Goal: Transaction & Acquisition: Book appointment/travel/reservation

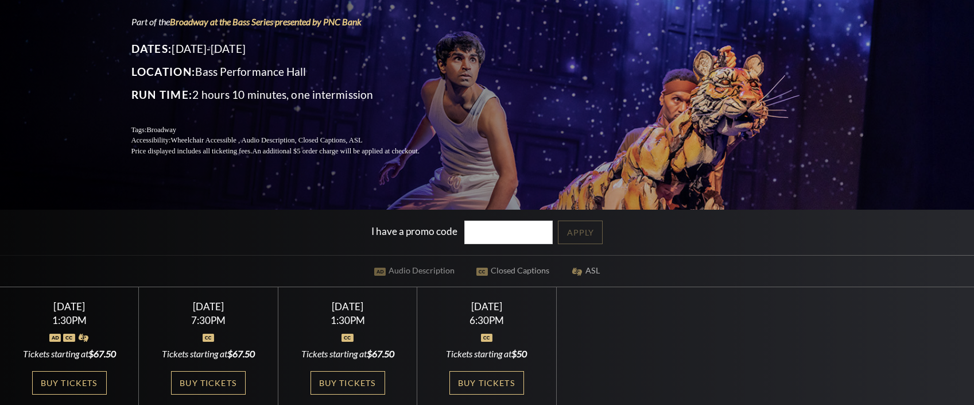
scroll to position [115, 0]
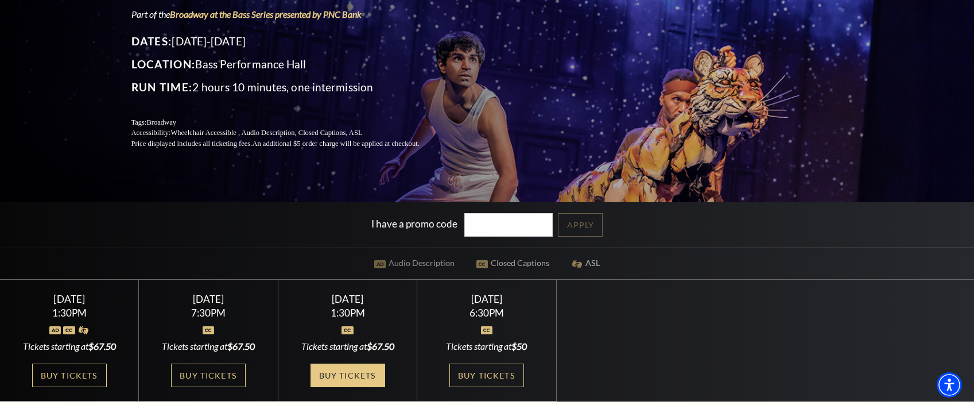
click at [358, 379] on link "Buy Tickets" at bounding box center [348, 375] width 75 height 24
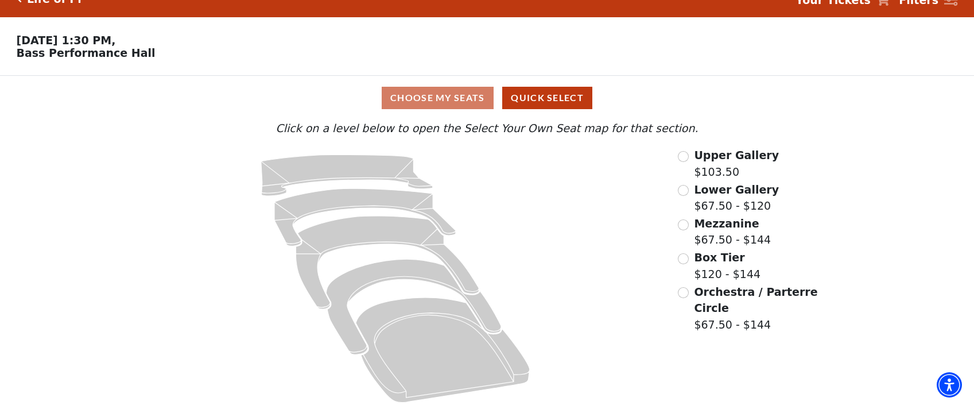
scroll to position [29, 0]
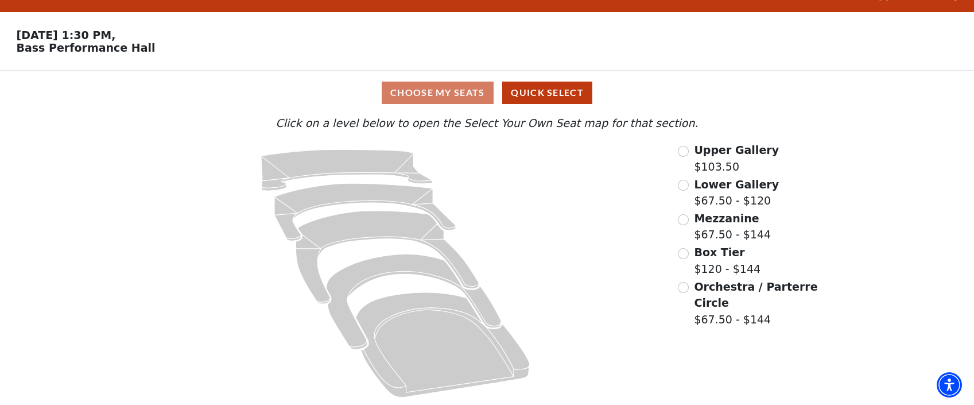
click at [712, 154] on span "Upper Gallery" at bounding box center [736, 150] width 85 height 13
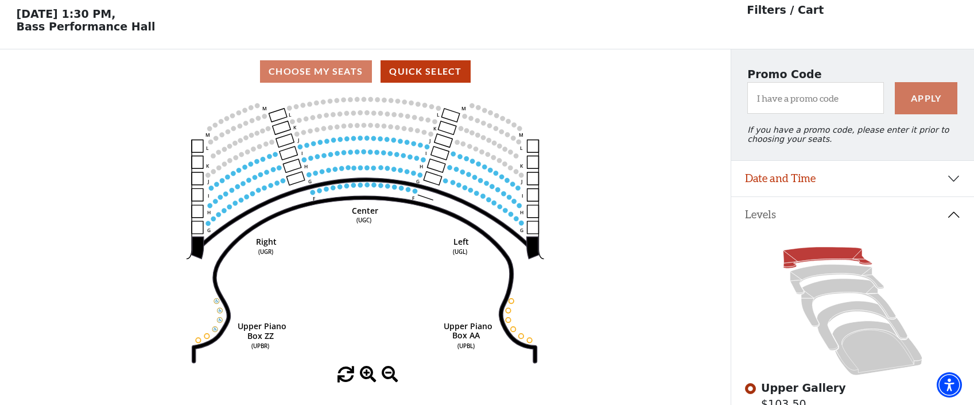
scroll to position [53, 0]
